Goal: Communication & Community: Answer question/provide support

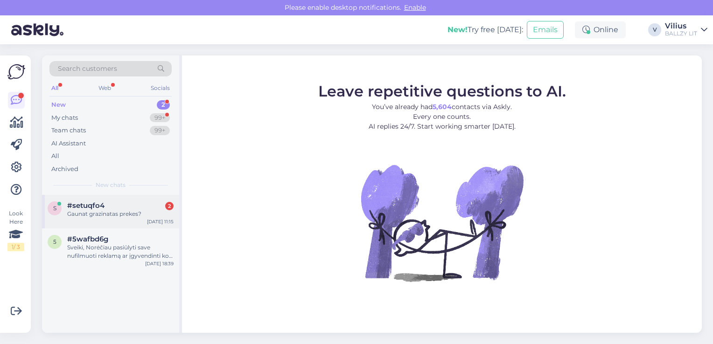
click at [119, 211] on div "Gaunat grazinatas prekes?" at bounding box center [120, 214] width 106 height 8
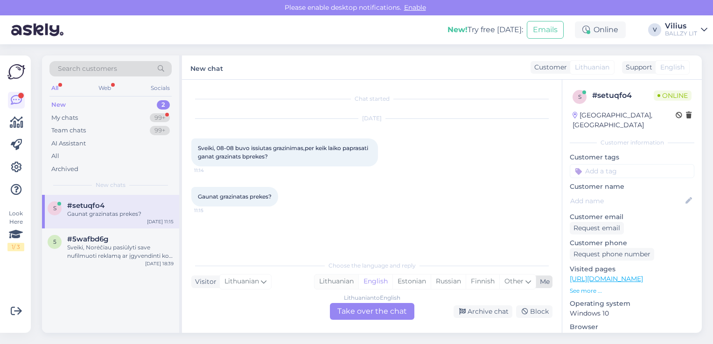
click at [329, 281] on div "Lithuanian" at bounding box center [337, 282] width 44 height 14
click at [358, 301] on div "Lithuanian to Lithuanian" at bounding box center [372, 298] width 66 height 8
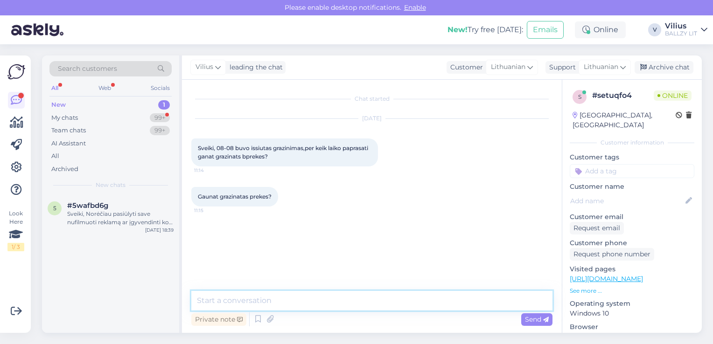
click at [352, 297] on textarea at bounding box center [371, 301] width 361 height 20
paste textarea "[URL][DOMAIN_NAME]"
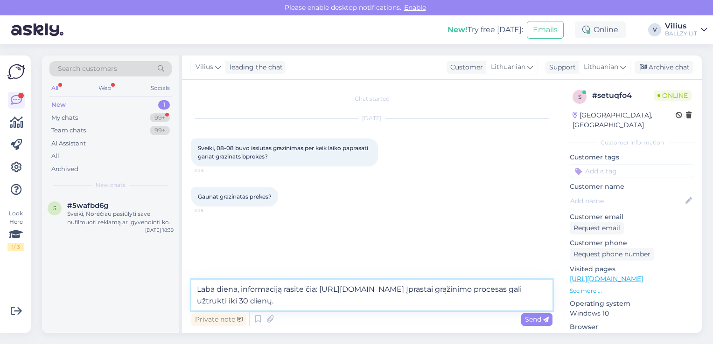
click at [517, 288] on textarea "Laba diena, informaciją rasite čia: [URL][DOMAIN_NAME] Įprastai grąžinimo proce…" at bounding box center [371, 295] width 361 height 31
click at [401, 304] on textarea "Laba diena, informaciją rasite čia: [URL][DOMAIN_NAME] Įprastai pinigų grąžinim…" at bounding box center [371, 295] width 361 height 31
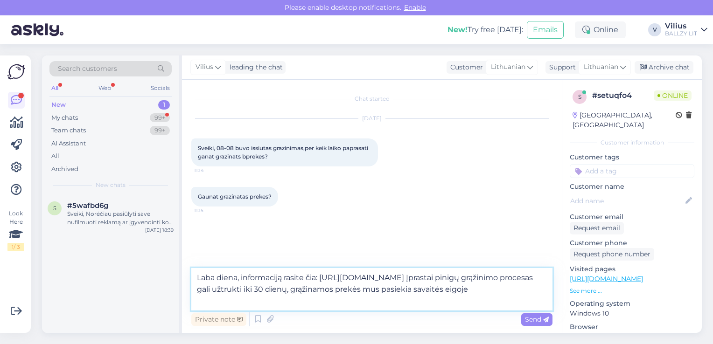
type textarea "Laba diena, informaciją rasite čia: [URL][DOMAIN_NAME] Įprastai pinigų grąžinim…"
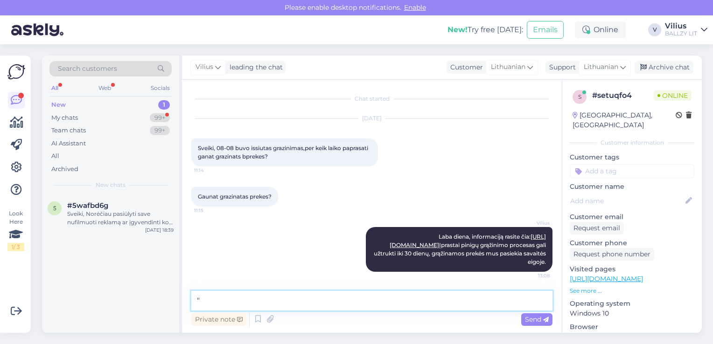
paste textarea "Kada gausiu grąžinamą sumą už grąžintą prekę? Jūsų grąžinimo apdorojimas gali u…"
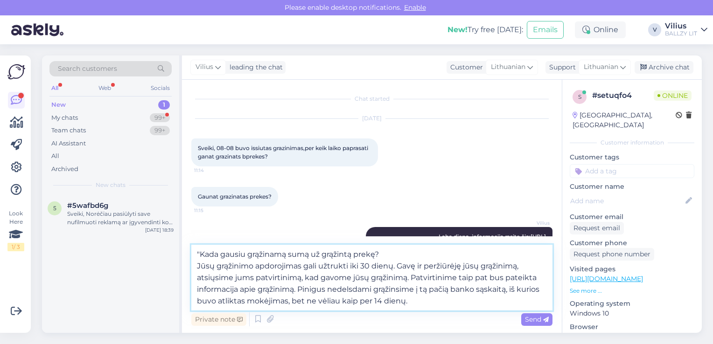
type textarea ""Kada gausiu grąžinamą sumą už grąžintą prekę? Jūsų grąžinimo apdorojimas gali …"
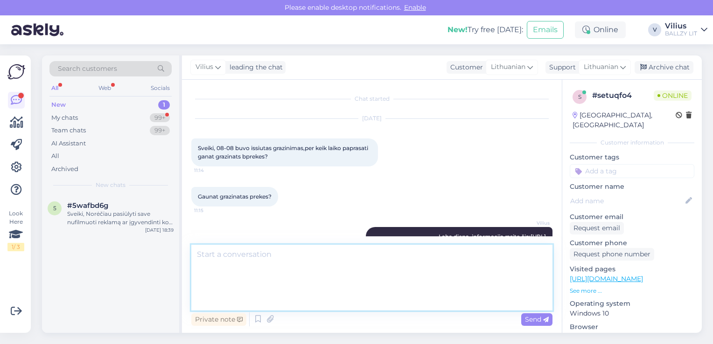
scroll to position [90, 0]
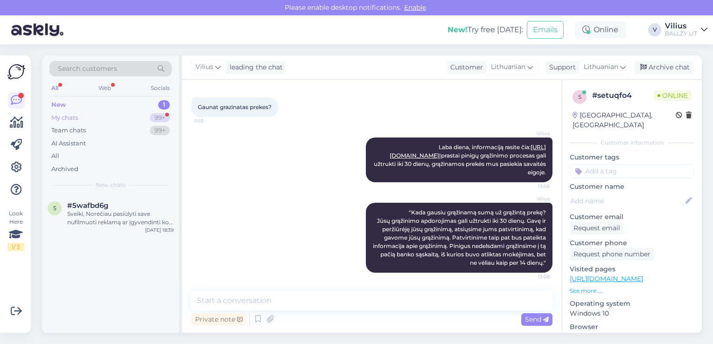
click at [68, 117] on div "My chats" at bounding box center [64, 117] width 27 height 9
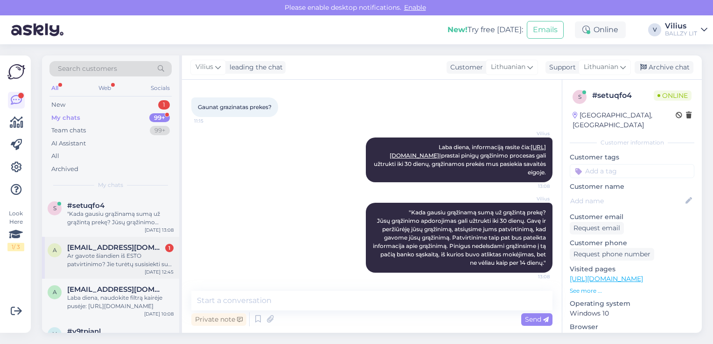
click at [127, 256] on div "Ar gavote šiandien iš ESTO patvirtinimo? Jie turėtų susisiekti su jūsų parduotu…" at bounding box center [120, 260] width 106 height 17
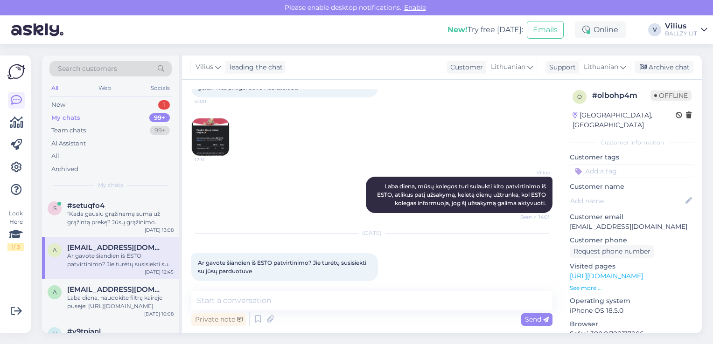
click at [220, 130] on img at bounding box center [210, 137] width 37 height 37
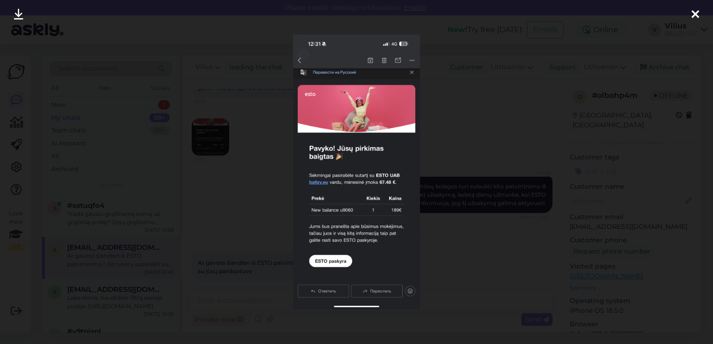
click at [254, 187] on div at bounding box center [356, 172] width 713 height 344
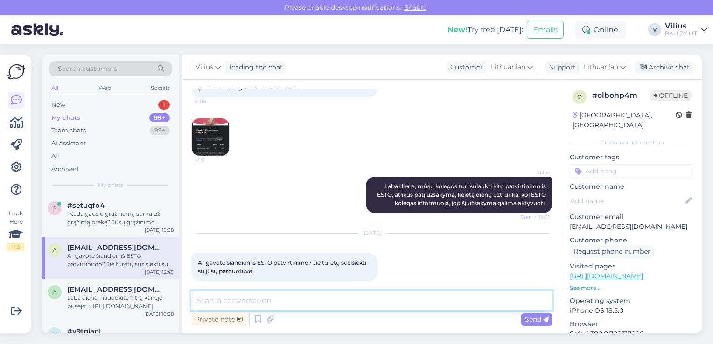
click at [273, 296] on textarea at bounding box center [371, 301] width 361 height 20
type textarea "Laba diena, [PERSON_NAME] vardu ir [PERSON_NAME] atlikote ESTO užsakymą?"
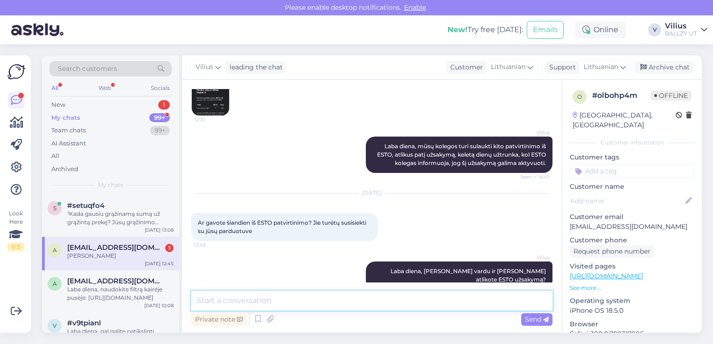
scroll to position [340, 0]
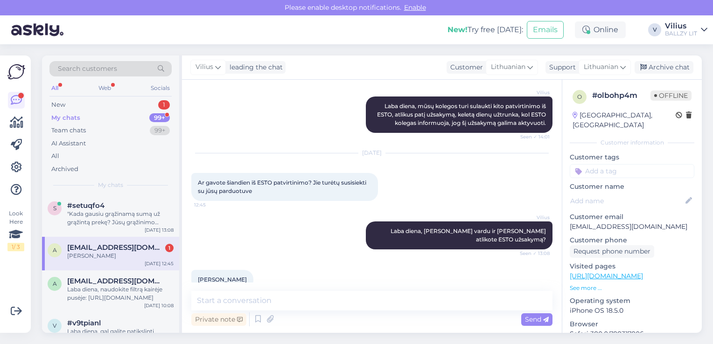
drag, startPoint x: 254, startPoint y: 264, endPoint x: 199, endPoint y: 264, distance: 55.1
click at [199, 270] on div "[PERSON_NAME] 13:30" at bounding box center [222, 280] width 62 height 20
copy span "[PERSON_NAME]"
drag, startPoint x: 570, startPoint y: 218, endPoint x: 646, endPoint y: 220, distance: 75.6
click at [646, 222] on p "[EMAIL_ADDRESS][DOMAIN_NAME]" at bounding box center [632, 227] width 125 height 10
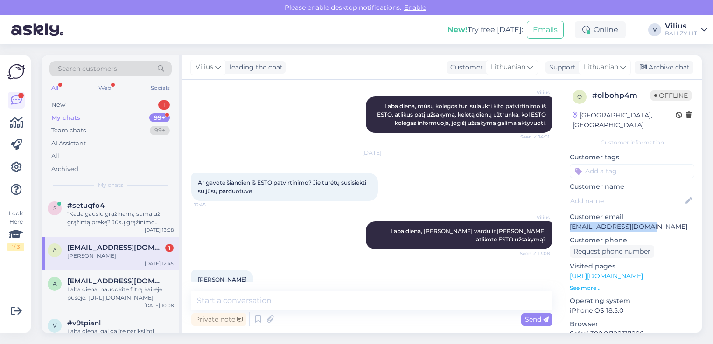
copy p "[EMAIL_ADDRESS][DOMAIN_NAME]"
